Goal: Transaction & Acquisition: Purchase product/service

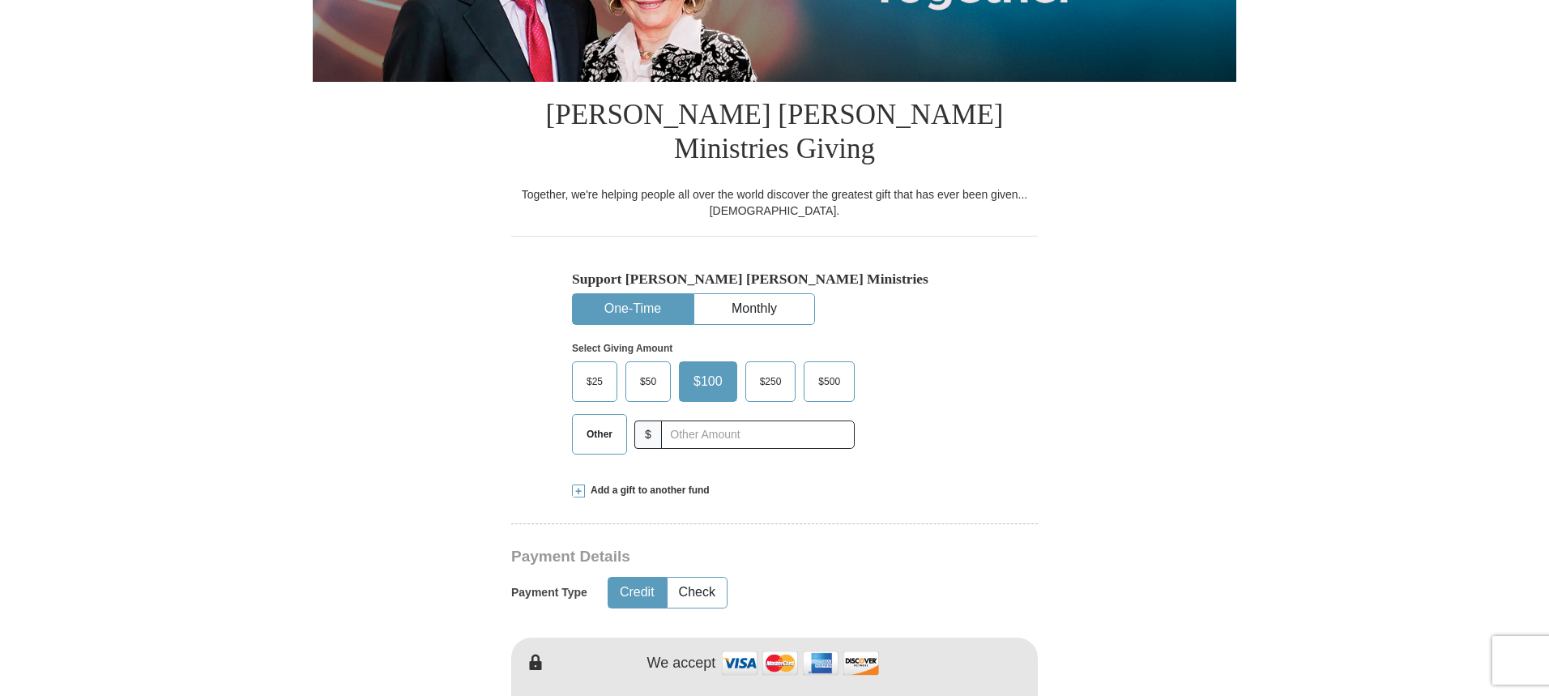
scroll to position [324, 0]
click at [594, 422] on span "Other" at bounding box center [599, 434] width 42 height 24
click at [0, 0] on input "Other" at bounding box center [0, 0] width 0 height 0
type input "60.00"
drag, startPoint x: 1113, startPoint y: 479, endPoint x: 1067, endPoint y: 475, distance: 46.3
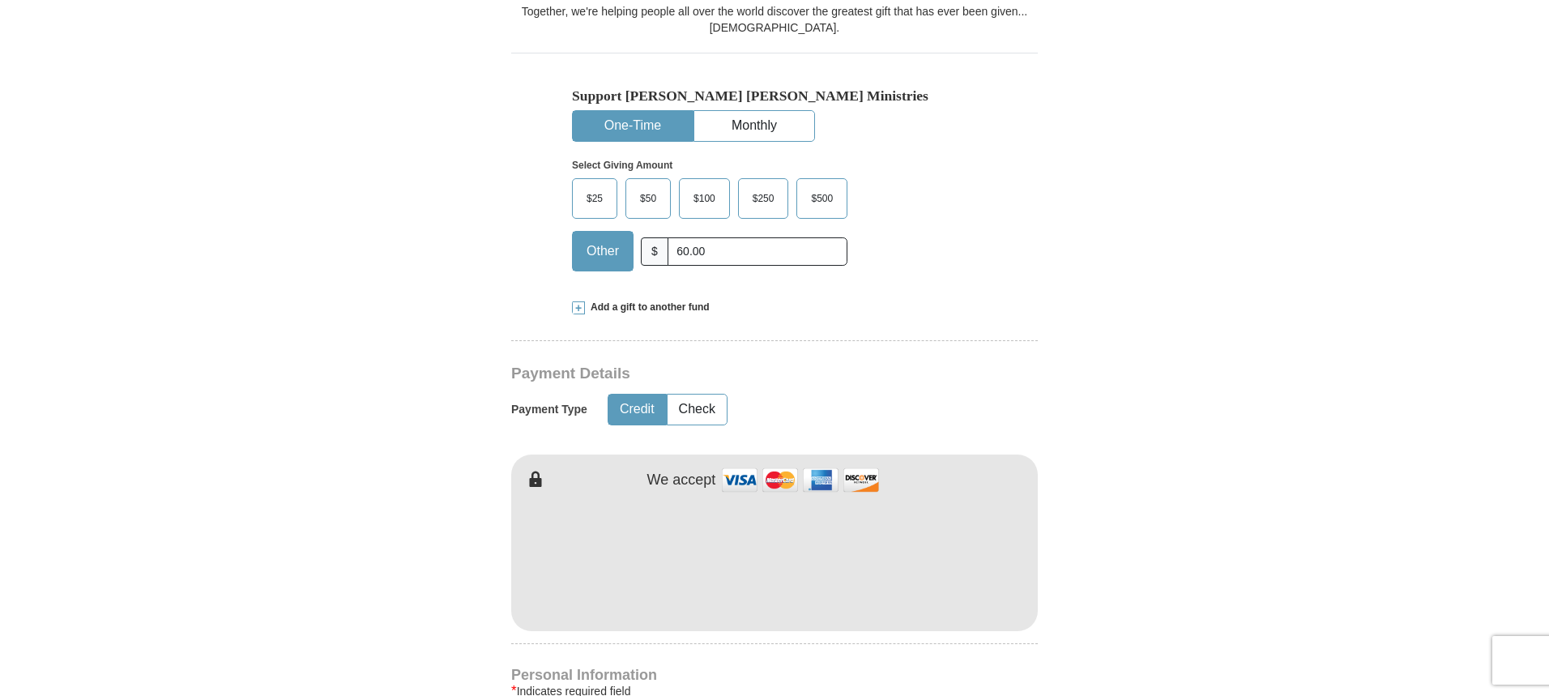
scroll to position [648, 0]
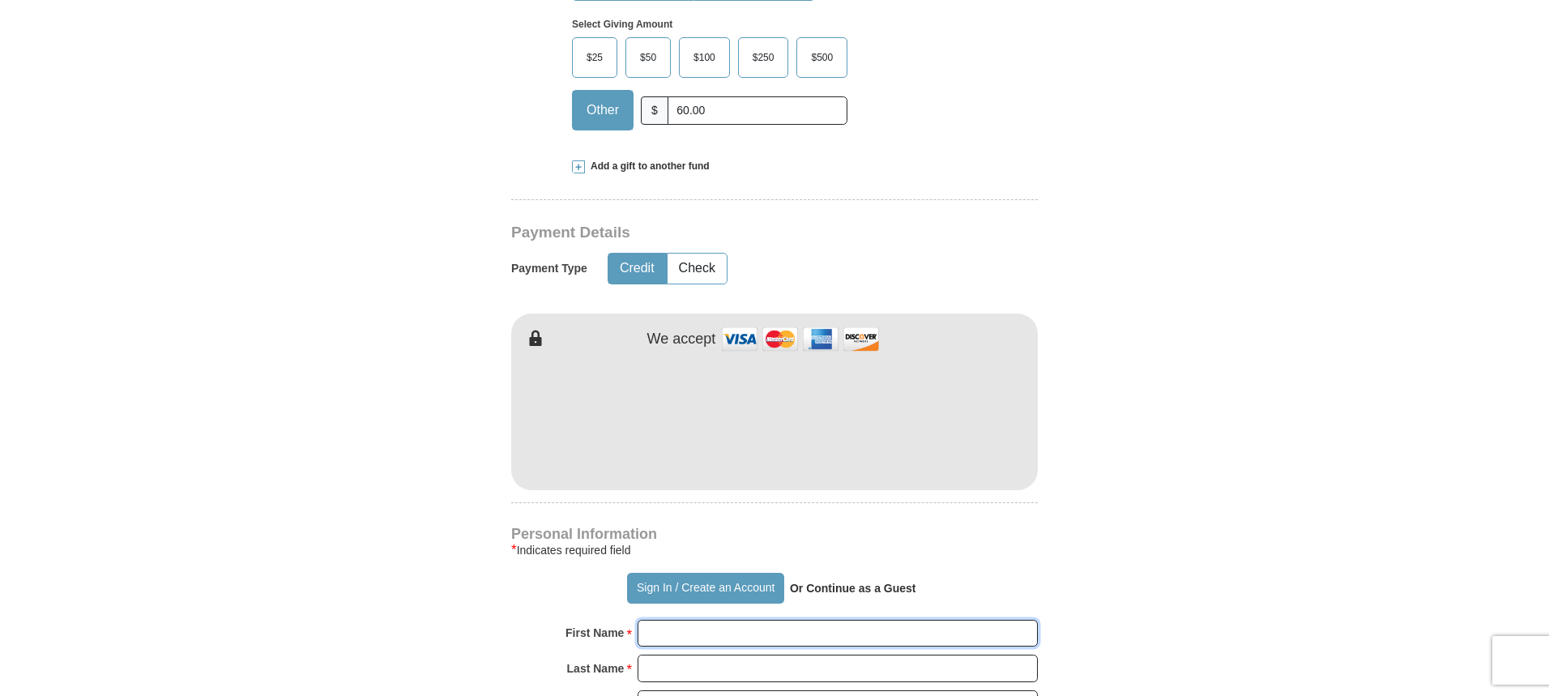
type input "[PERSON_NAME]"
click at [999, 527] on h4 "Personal Information" at bounding box center [774, 533] width 526 height 13
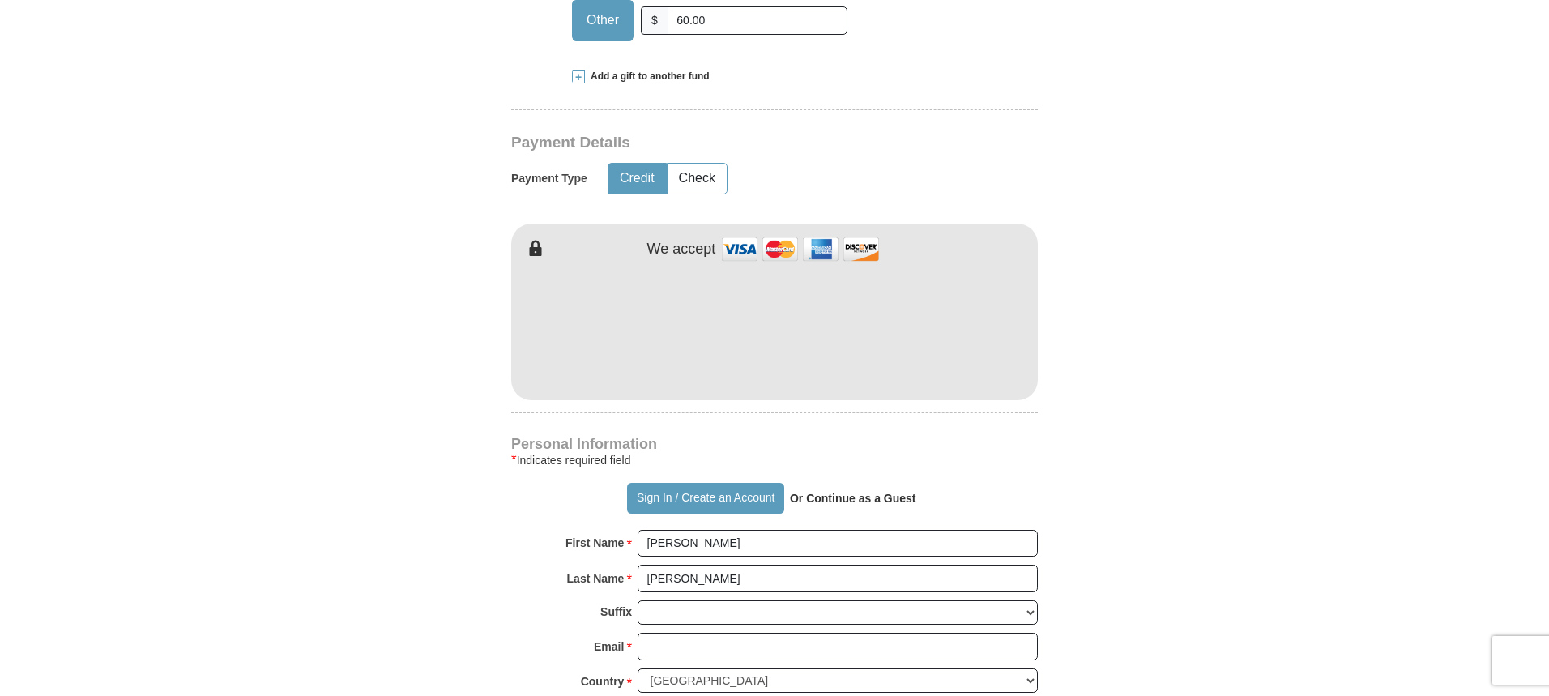
scroll to position [729, 0]
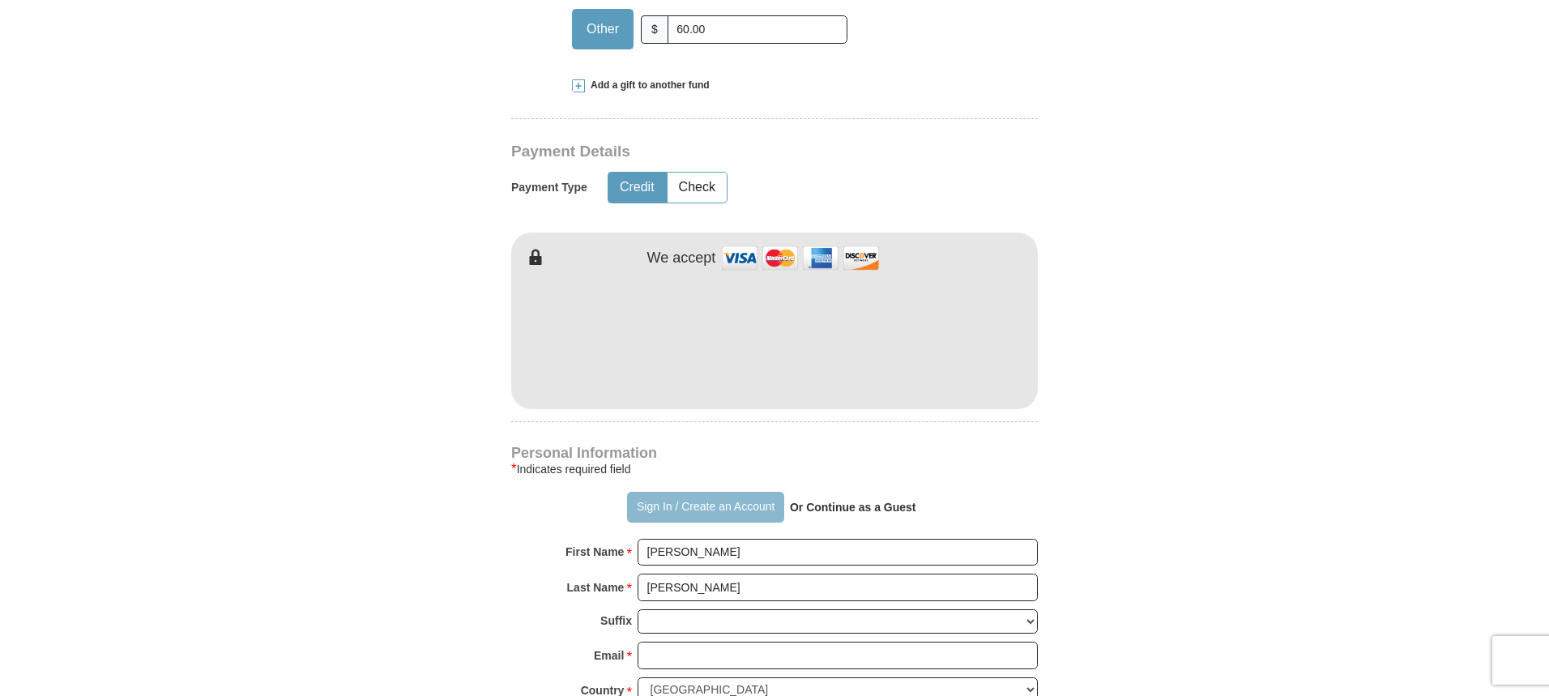
click at [654, 492] on button "Sign In / Create an Account" at bounding box center [705, 507] width 156 height 31
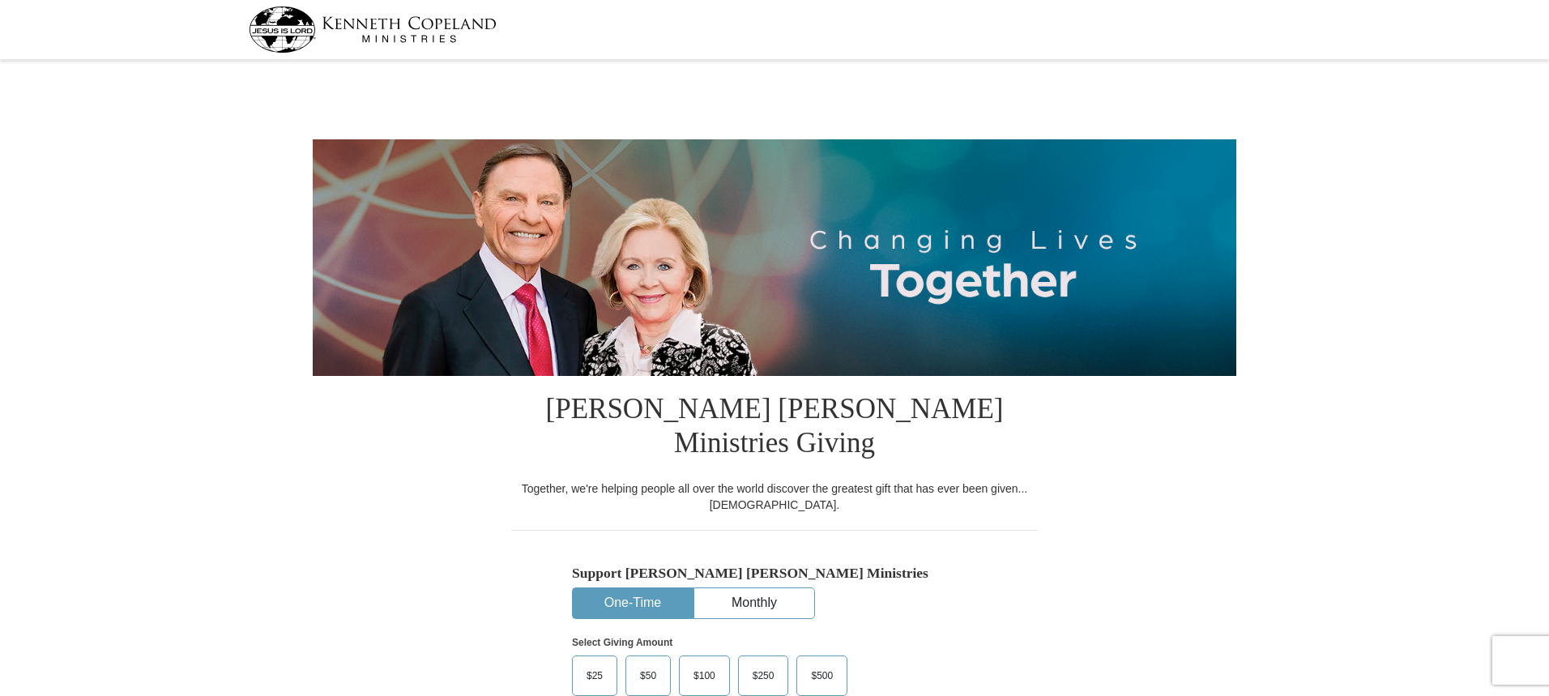
select select "FL"
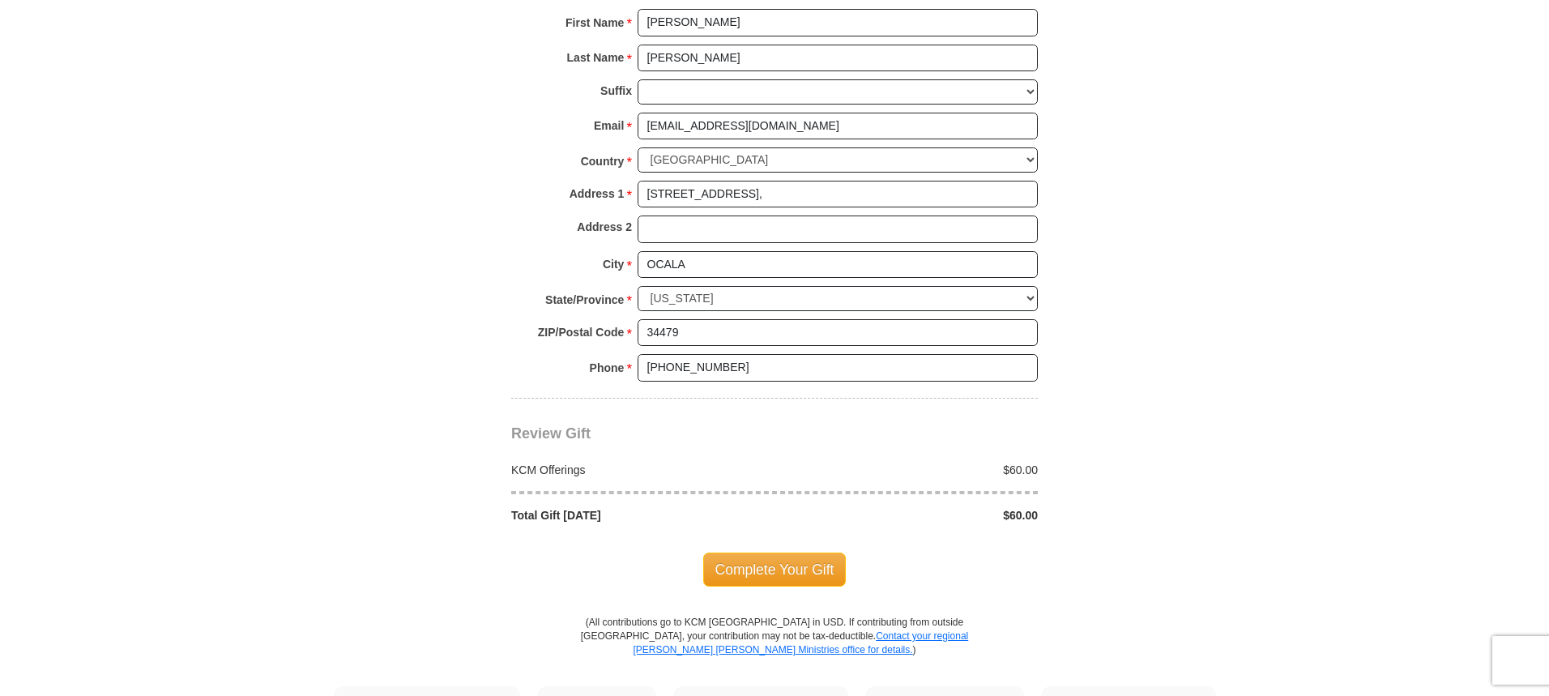
scroll to position [1215, 0]
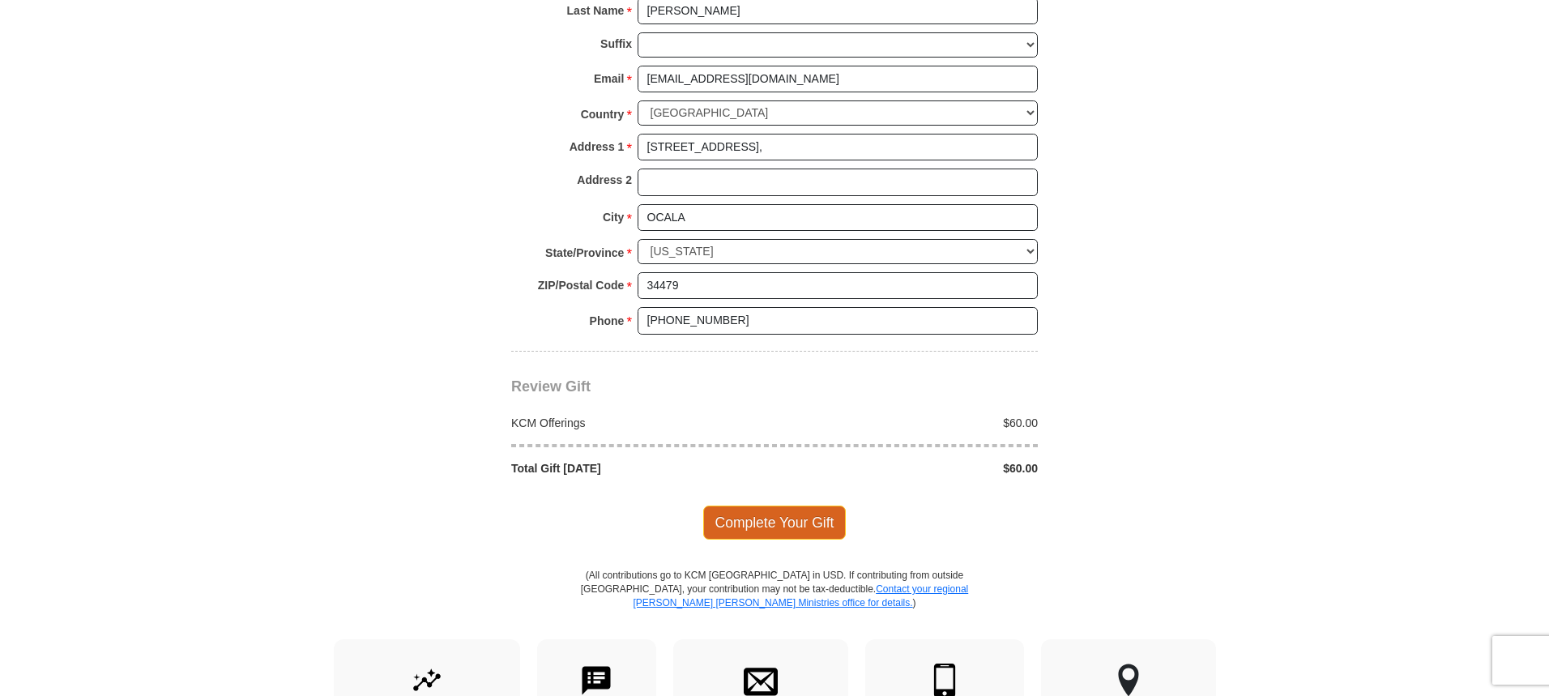
click at [782, 505] on span "Complete Your Gift" at bounding box center [774, 522] width 143 height 34
